Goal: Information Seeking & Learning: Check status

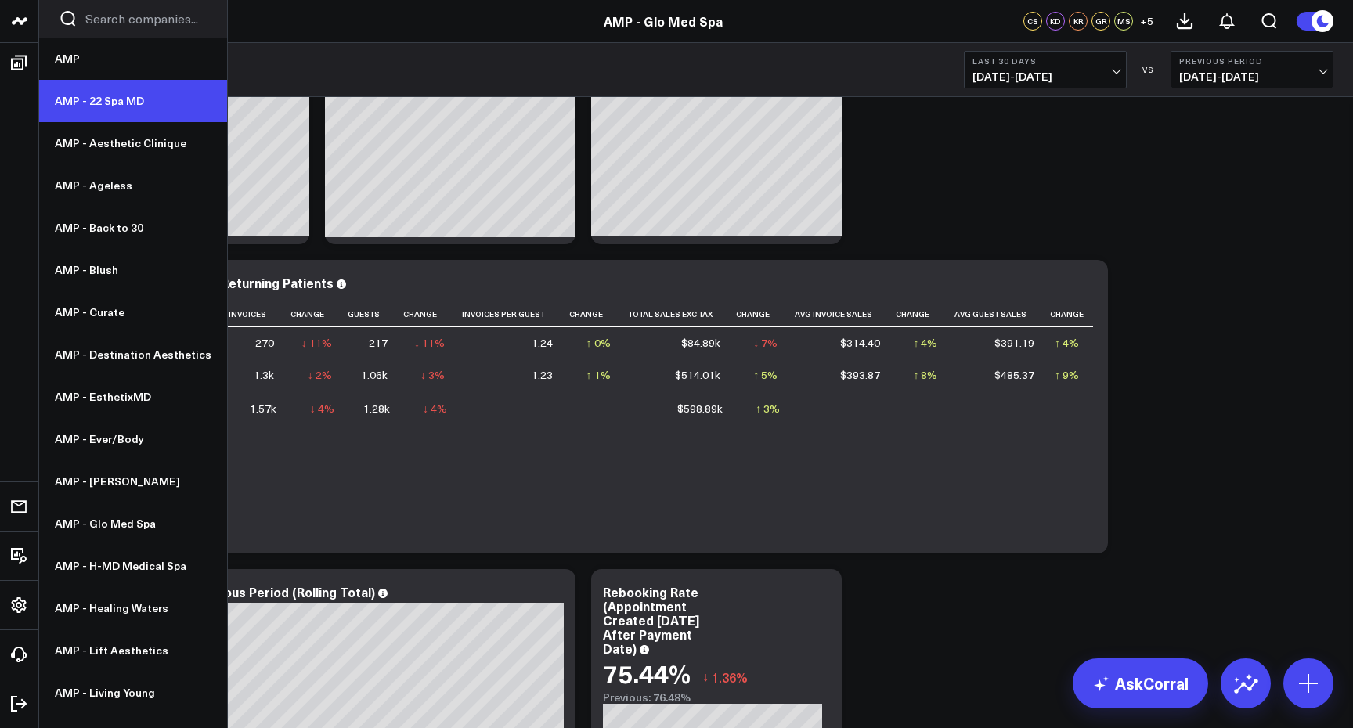
click at [119, 106] on link "AMP - 22 Spa MD" at bounding box center [133, 101] width 188 height 42
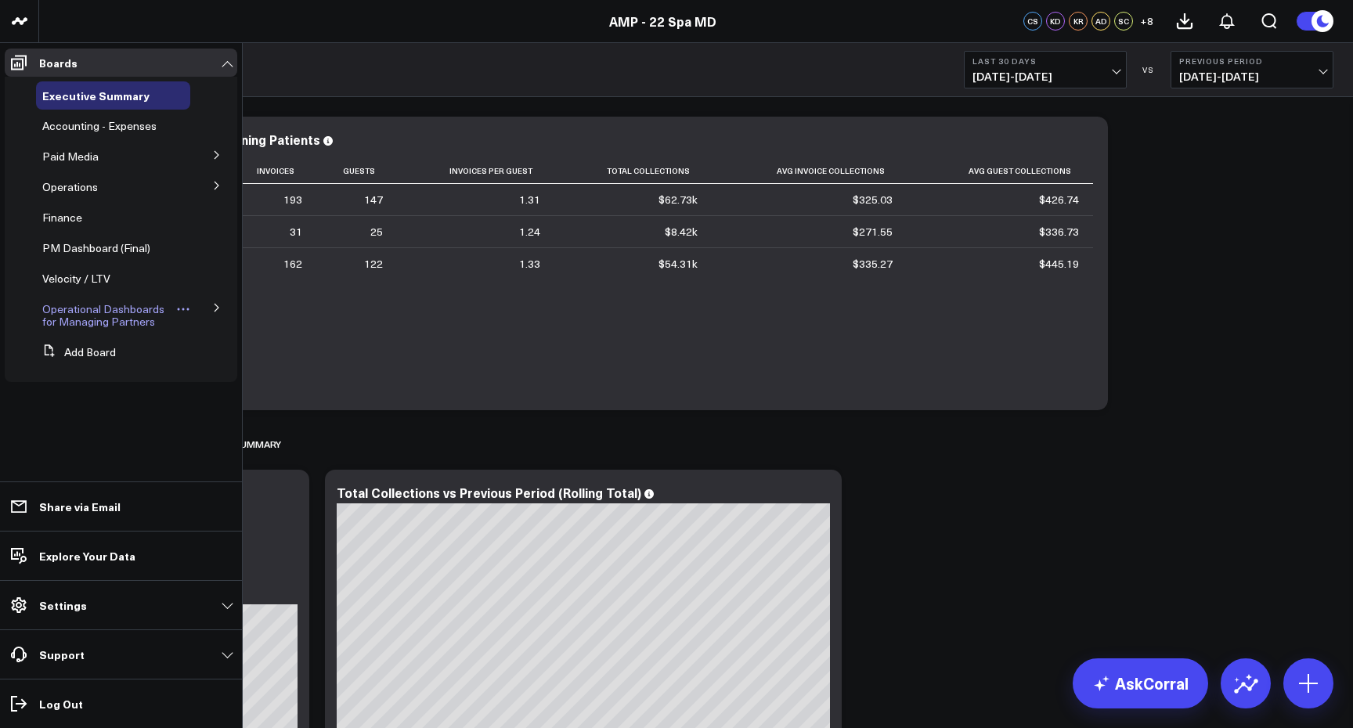
click at [127, 313] on span "Operational Dashboards for Managing Partners" at bounding box center [103, 314] width 122 height 27
click at [217, 309] on icon at bounding box center [216, 308] width 4 height 8
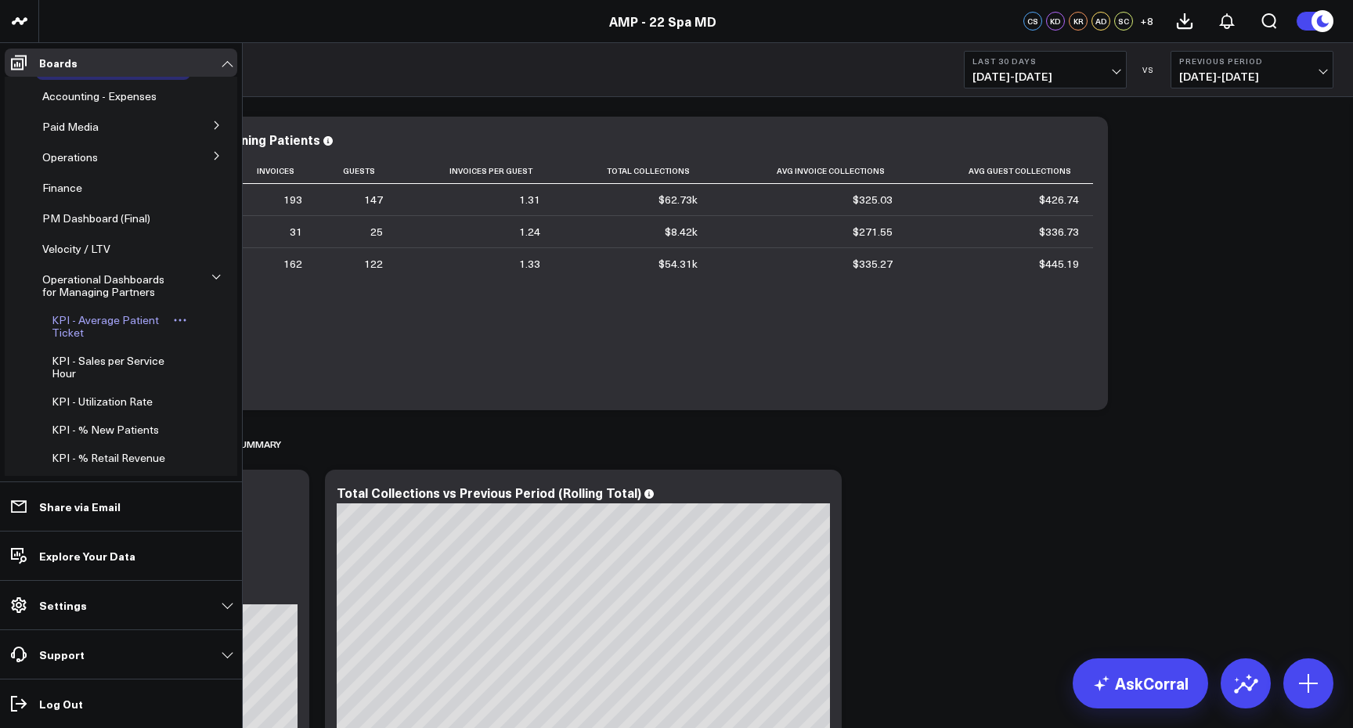
scroll to position [42, 0]
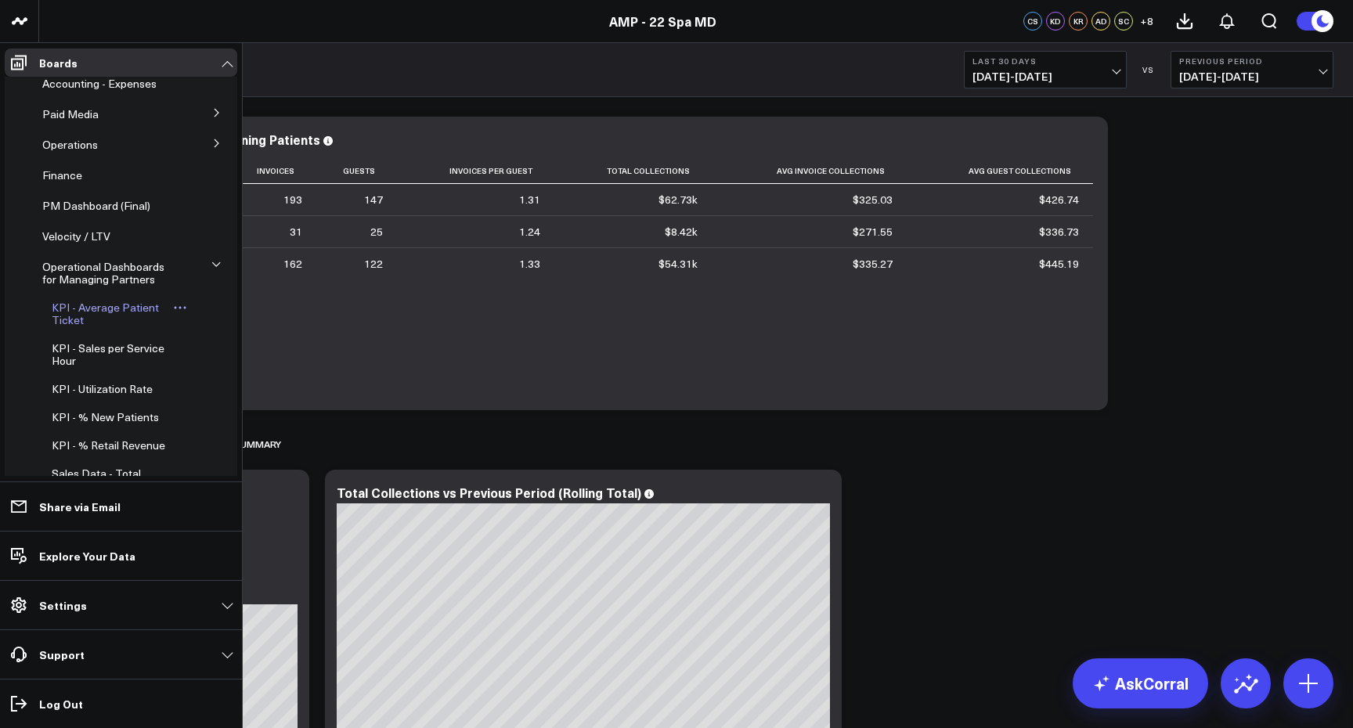
click at [112, 309] on span "KPI - Average Patient Ticket" at bounding box center [105, 313] width 107 height 27
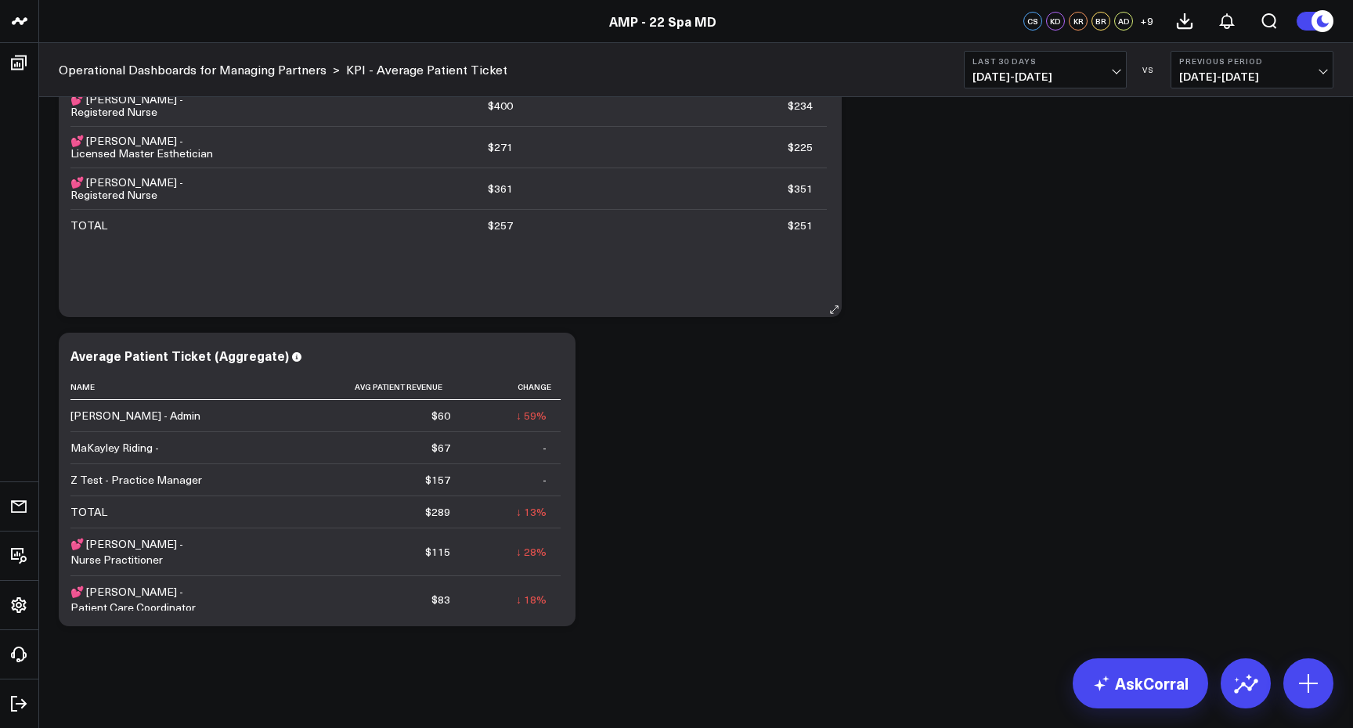
scroll to position [1083, 0]
click at [99, 391] on icon at bounding box center [101, 386] width 13 height 9
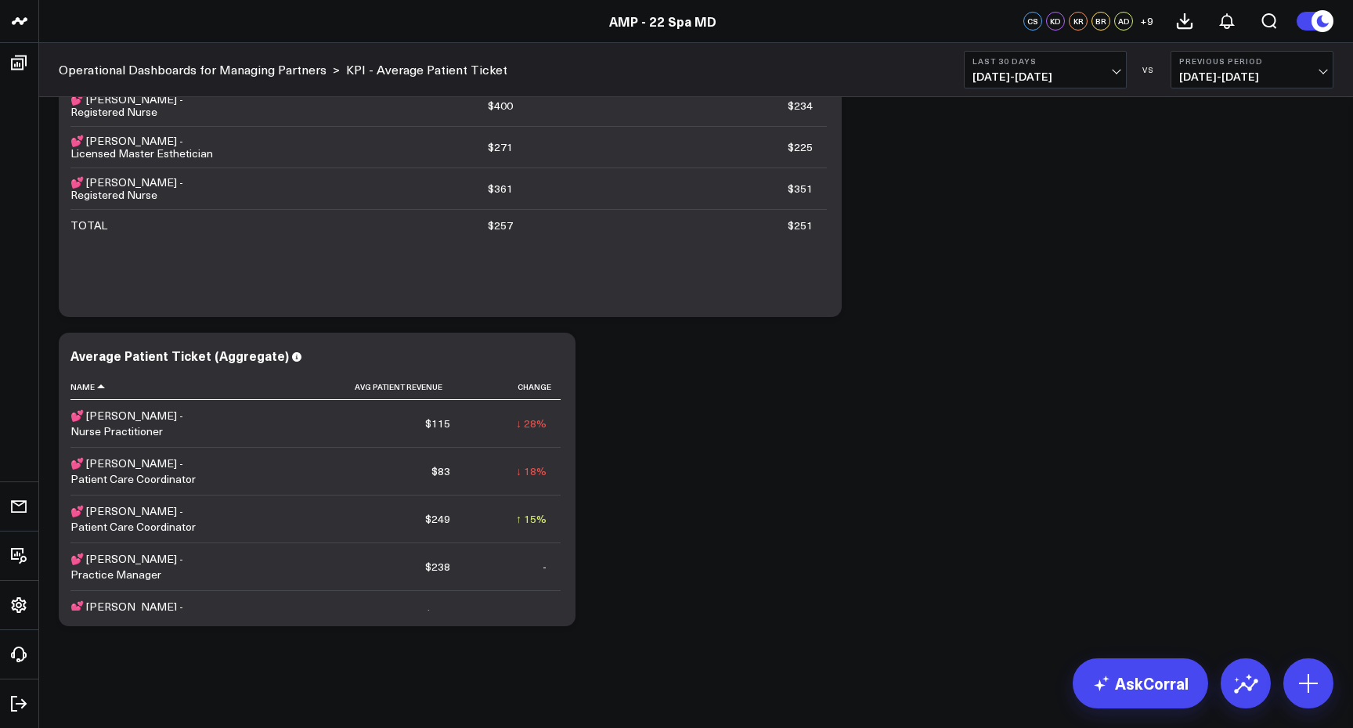
click at [1115, 72] on span "[DATE] - [DATE]" at bounding box center [1045, 76] width 146 height 13
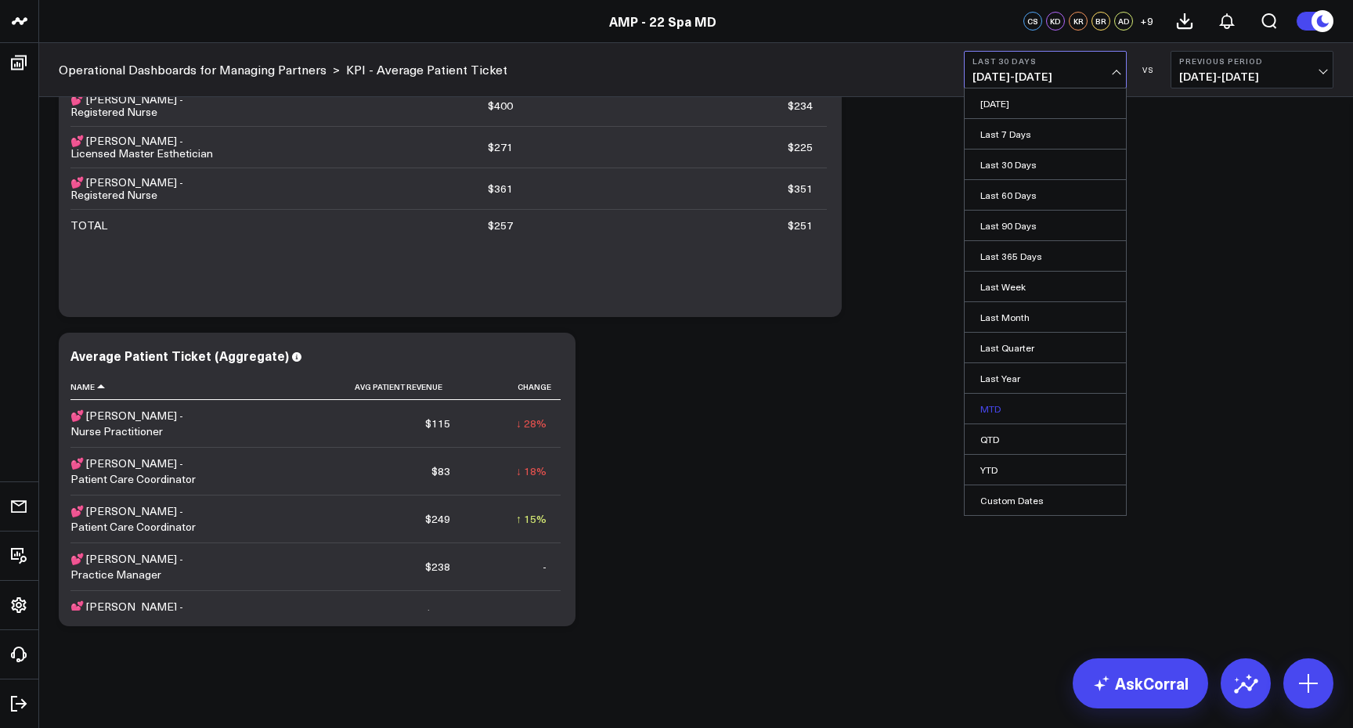
click at [1030, 416] on link "MTD" at bounding box center [1044, 409] width 161 height 30
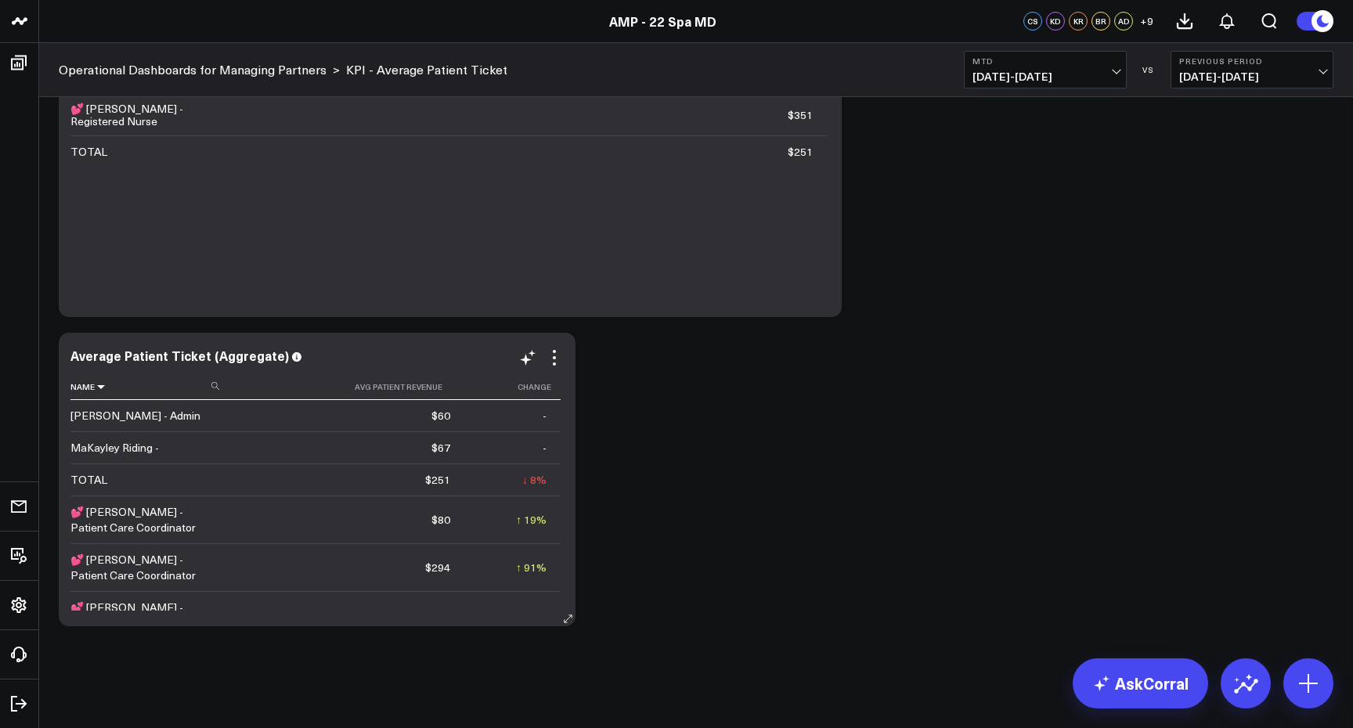
click at [102, 390] on icon at bounding box center [101, 386] width 13 height 9
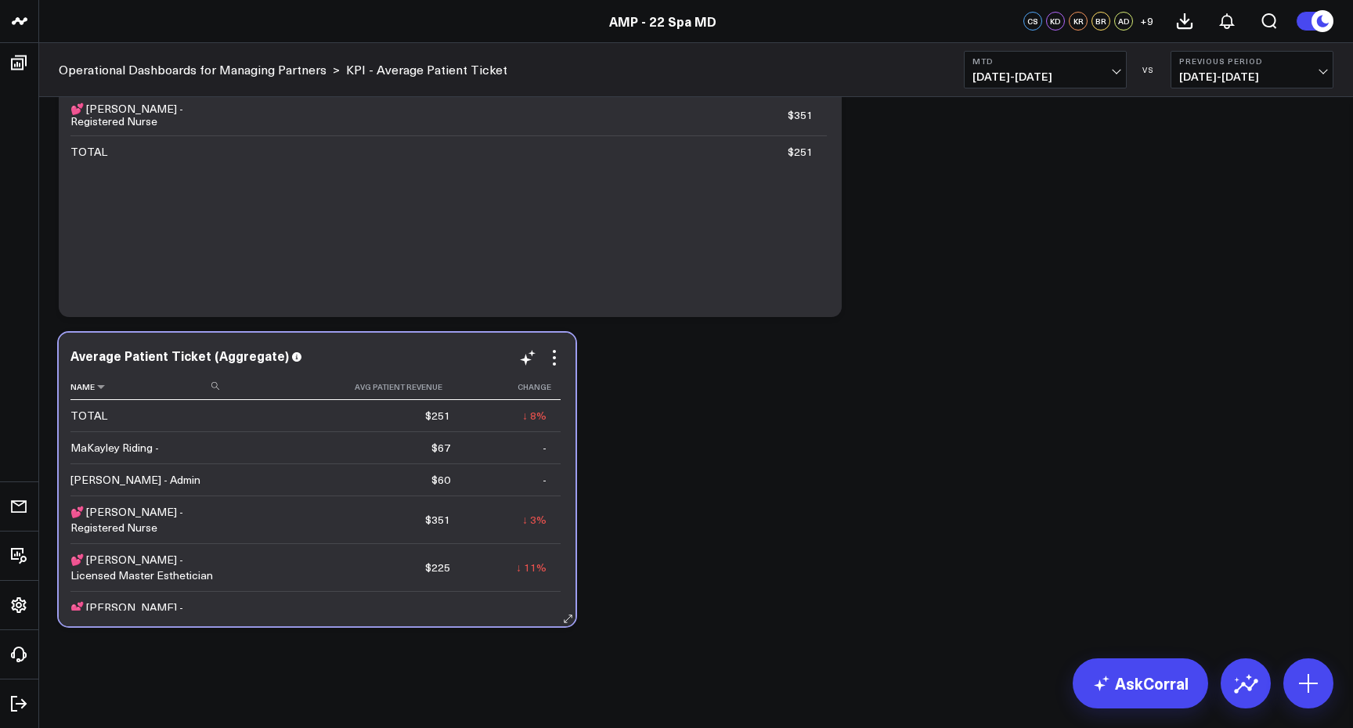
click at [100, 393] on th "Name" at bounding box center [148, 387] width 157 height 26
click at [100, 391] on icon at bounding box center [101, 386] width 13 height 9
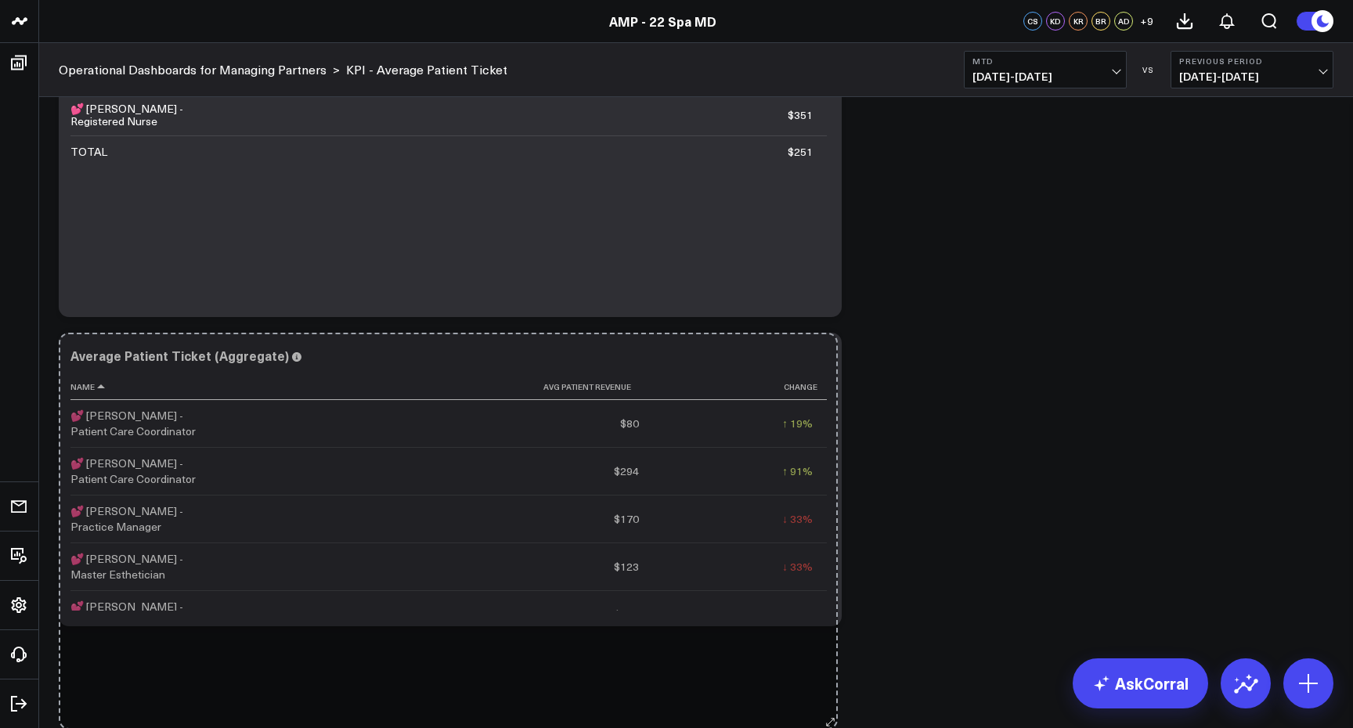
drag, startPoint x: 564, startPoint y: 621, endPoint x: 821, endPoint y: 719, distance: 274.7
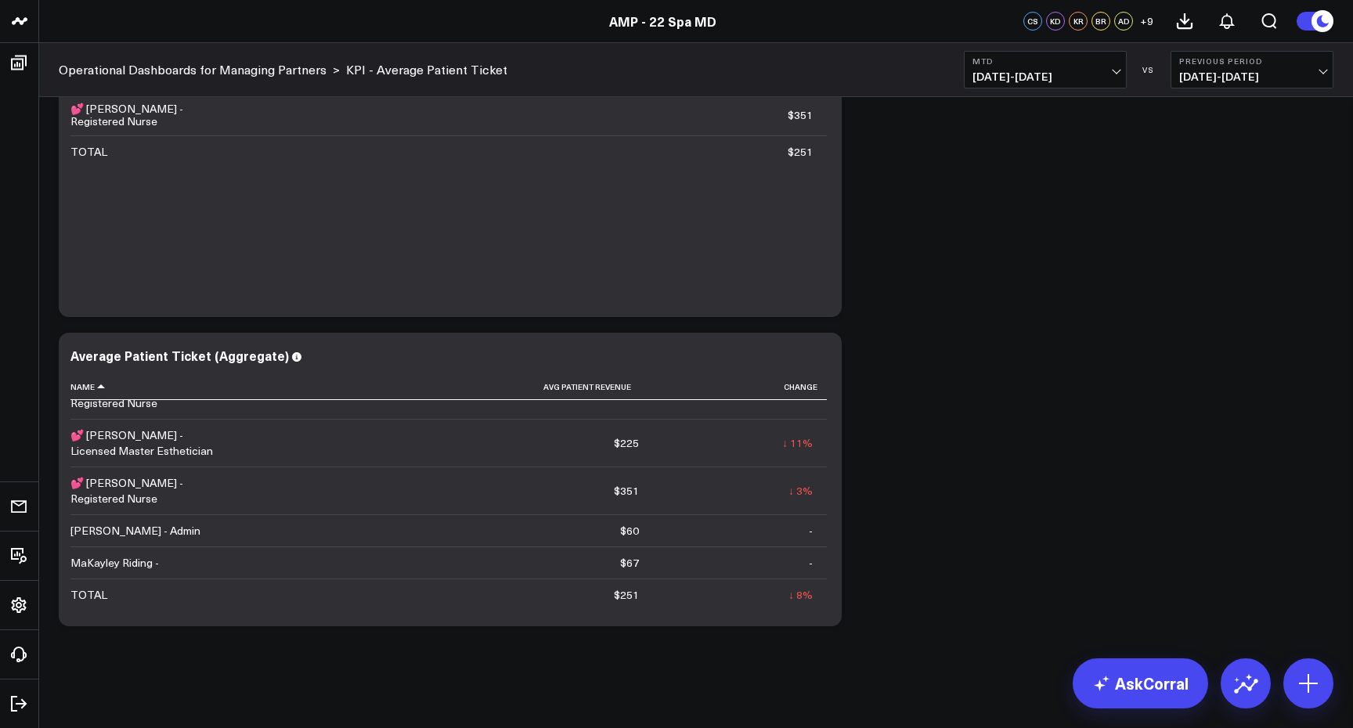
scroll to position [219, 0]
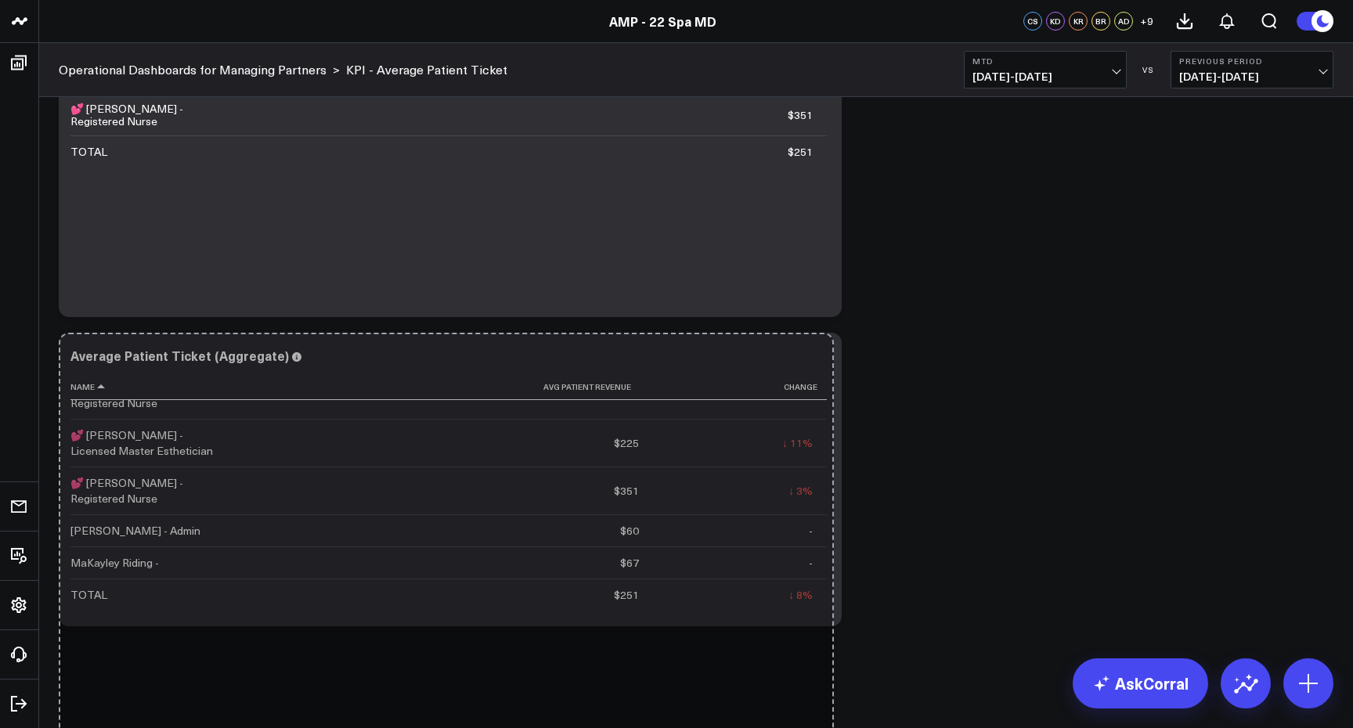
drag, startPoint x: 834, startPoint y: 621, endPoint x: 827, endPoint y: 742, distance: 121.6
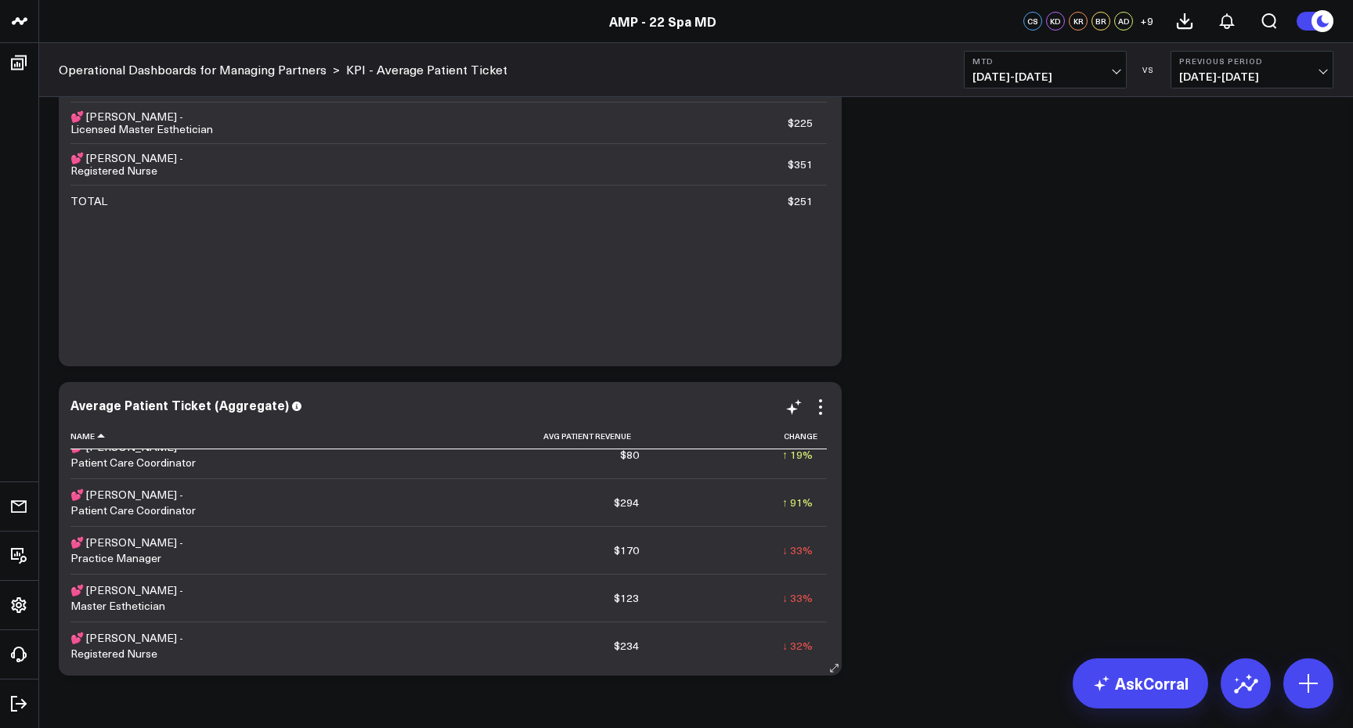
scroll to position [31, 0]
